Goal: Task Accomplishment & Management: Complete application form

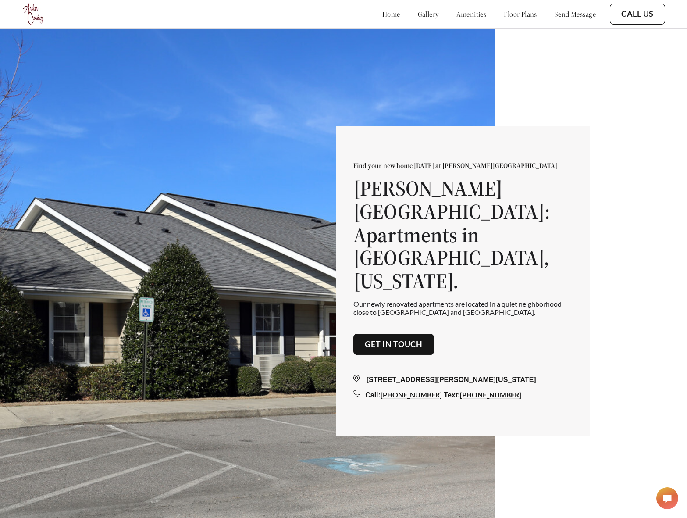
click at [390, 340] on link "Get in touch" at bounding box center [394, 345] width 58 height 10
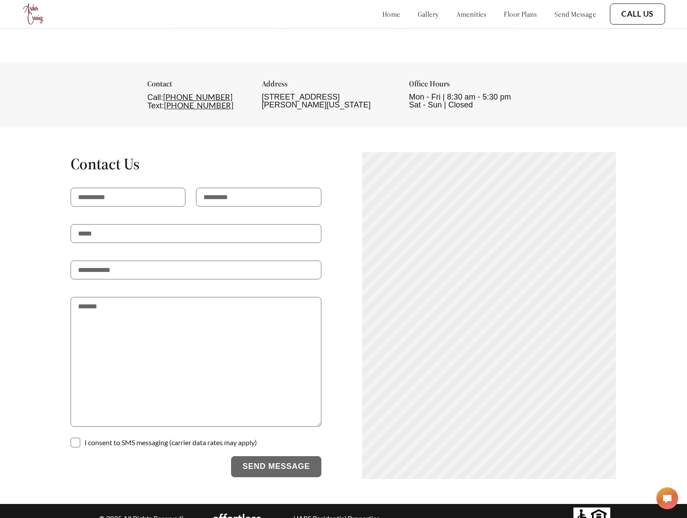
scroll to position [1617, 0]
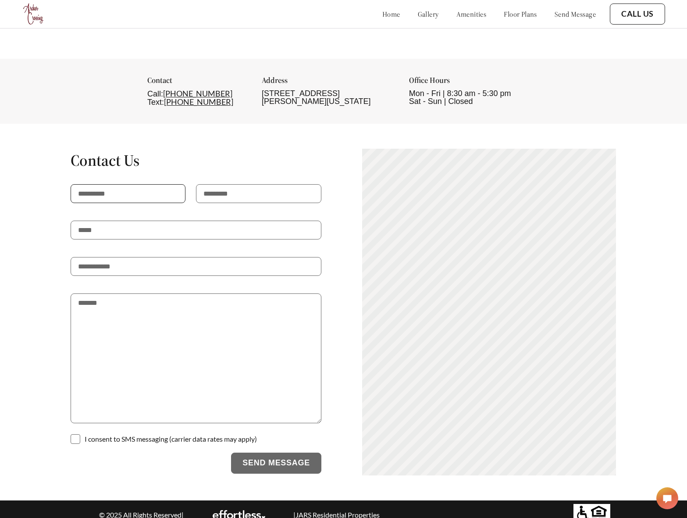
click at [125, 184] on input "text" at bounding box center [128, 193] width 115 height 19
click at [243, 184] on input "text" at bounding box center [258, 193] width 125 height 19
click at [186, 239] on p at bounding box center [196, 248] width 251 height 18
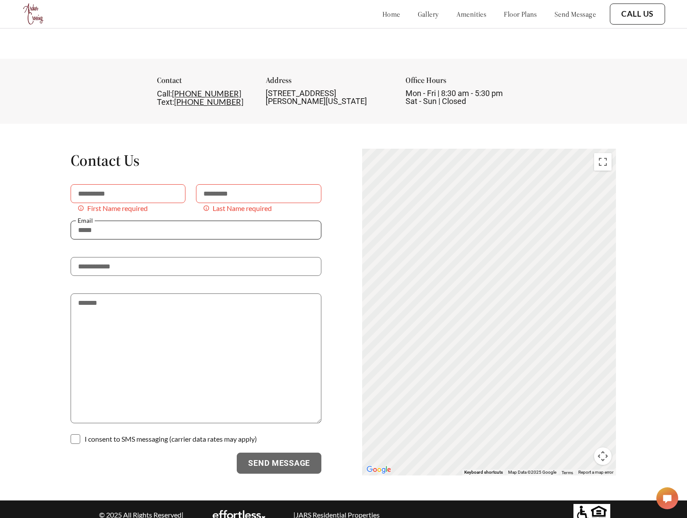
click at [182, 223] on input "email" at bounding box center [196, 230] width 251 height 19
click at [171, 262] on input "tel" at bounding box center [196, 266] width 251 height 19
click at [171, 295] on textarea at bounding box center [196, 358] width 251 height 130
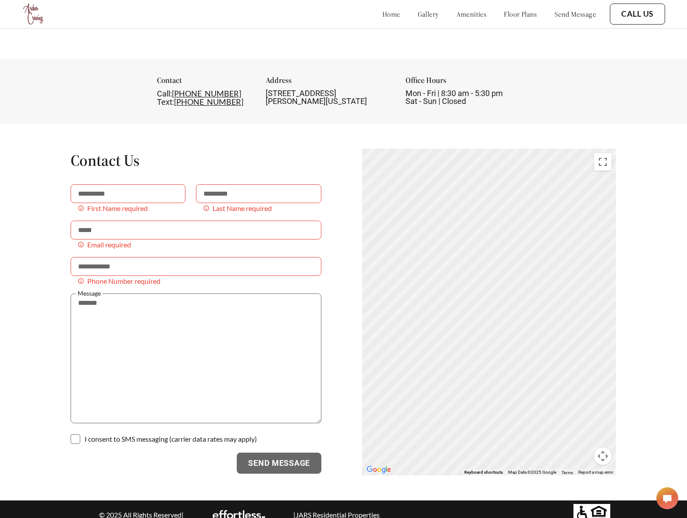
click at [58, 284] on div "Contact Us First Name required Last Name required Email required Phone Number r…" at bounding box center [343, 312] width 605 height 328
